Goal: Use online tool/utility: Utilize a website feature to perform a specific function

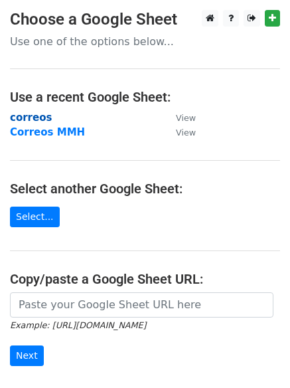
click at [33, 114] on strong "correos" at bounding box center [31, 118] width 42 height 12
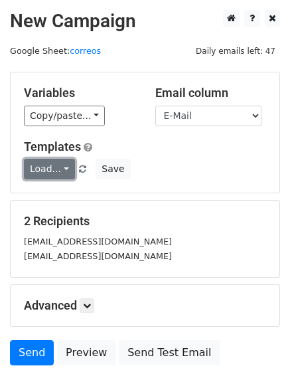
click at [49, 163] on link "Load..." at bounding box center [49, 169] width 51 height 21
click at [44, 189] on link "12k pr" at bounding box center [77, 199] width 105 height 21
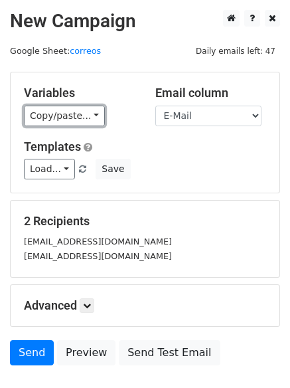
click at [76, 120] on link "Copy/paste..." at bounding box center [64, 116] width 81 height 21
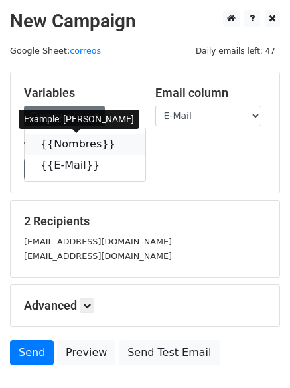
click at [73, 140] on link "{{Nombres}}" at bounding box center [85, 144] width 121 height 21
